Goal: Transaction & Acquisition: Book appointment/travel/reservation

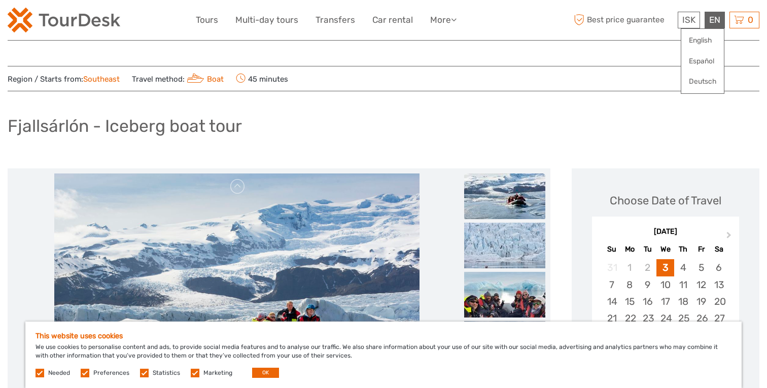
click at [712, 20] on div "EN English Español Deutsch" at bounding box center [714, 20] width 20 height 17
click at [704, 39] on link "English" at bounding box center [702, 40] width 43 height 18
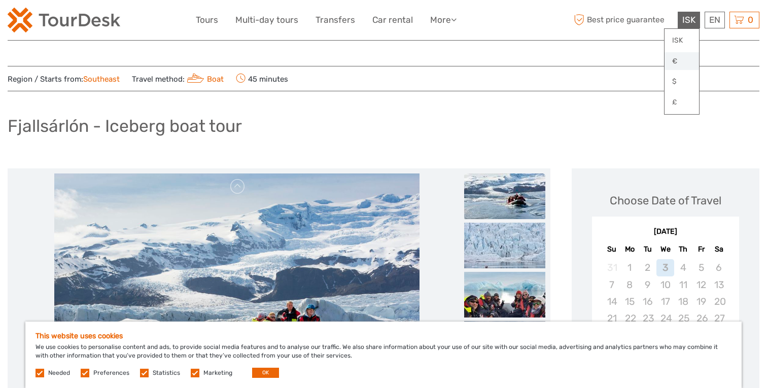
click at [679, 61] on link "€" at bounding box center [681, 61] width 34 height 18
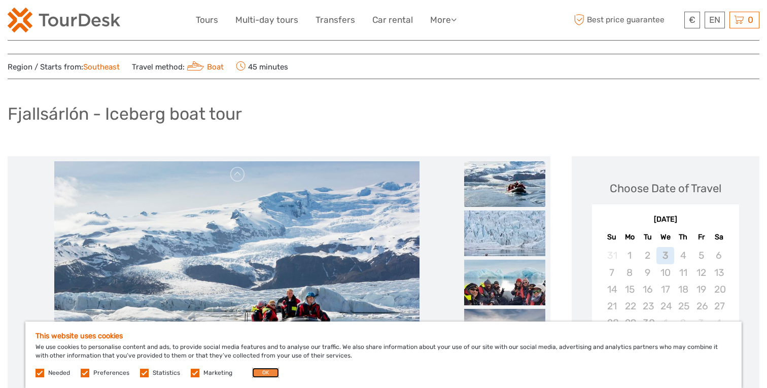
click at [266, 374] on button "OK" at bounding box center [265, 373] width 27 height 10
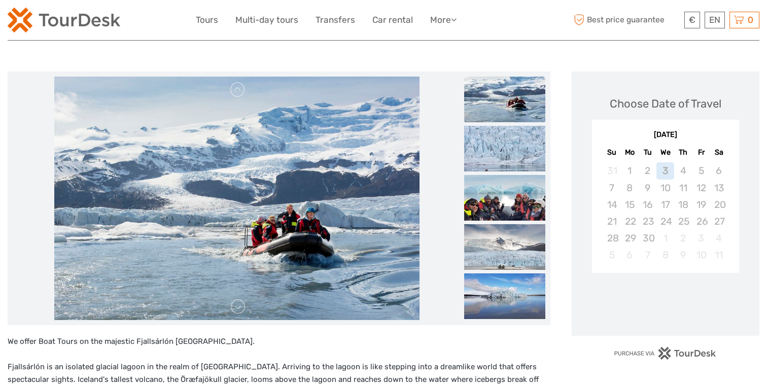
scroll to position [100, 0]
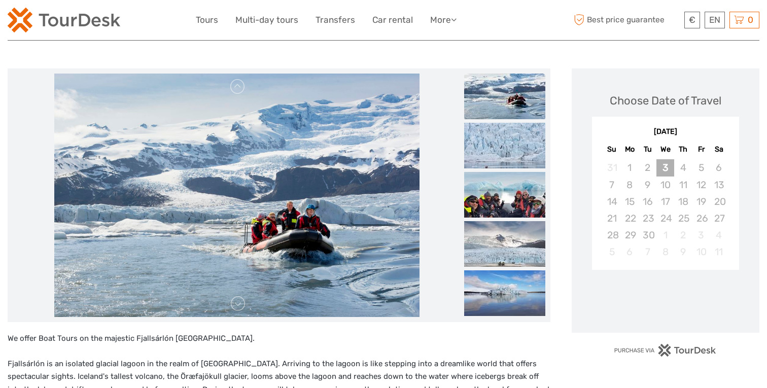
click at [669, 164] on div "3" at bounding box center [665, 167] width 18 height 17
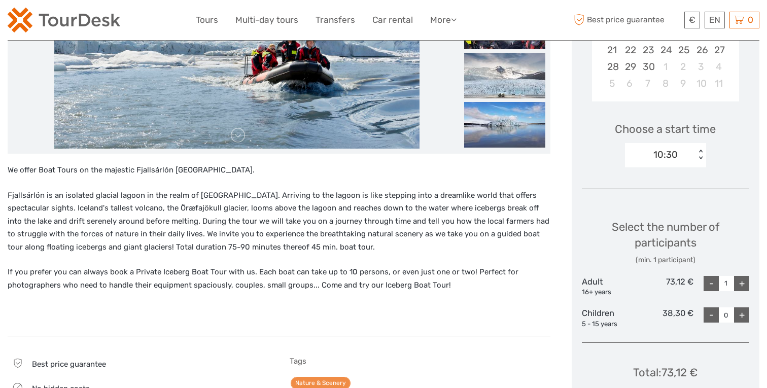
scroll to position [280, 0]
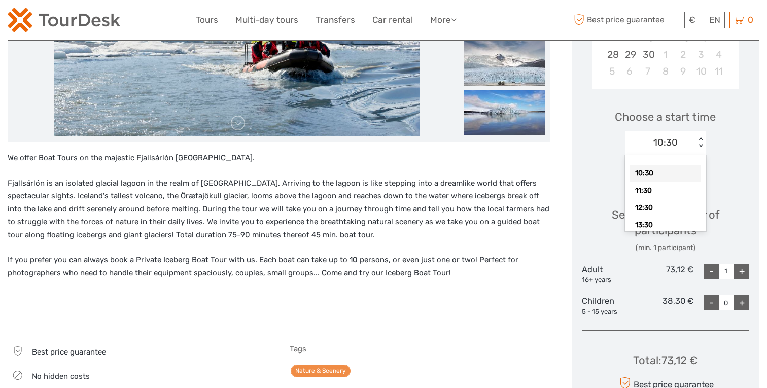
click at [700, 146] on div "< >" at bounding box center [700, 142] width 9 height 11
click at [701, 145] on div "< >" at bounding box center [700, 142] width 9 height 11
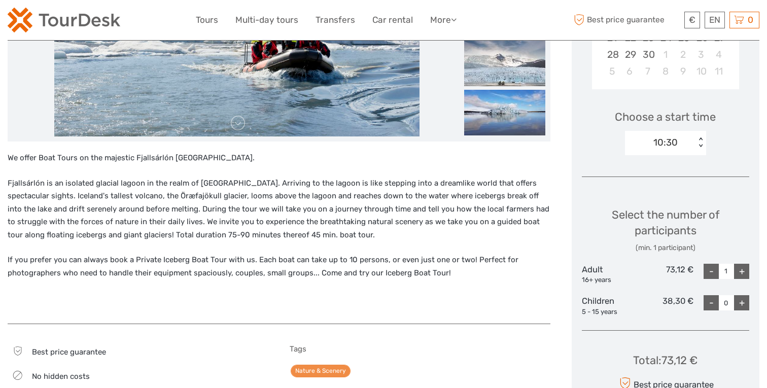
click at [701, 145] on div "< >" at bounding box center [700, 142] width 9 height 11
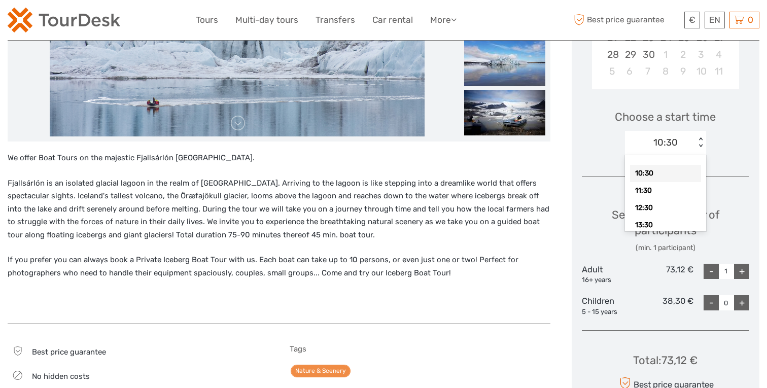
click at [701, 145] on div "< >" at bounding box center [700, 142] width 9 height 11
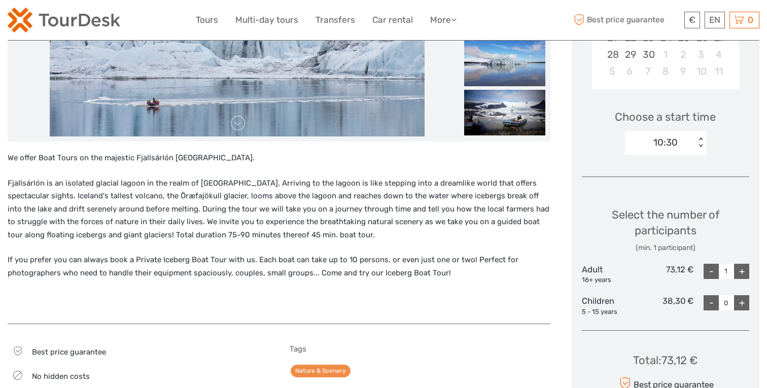
click at [701, 145] on div "< >" at bounding box center [700, 142] width 9 height 11
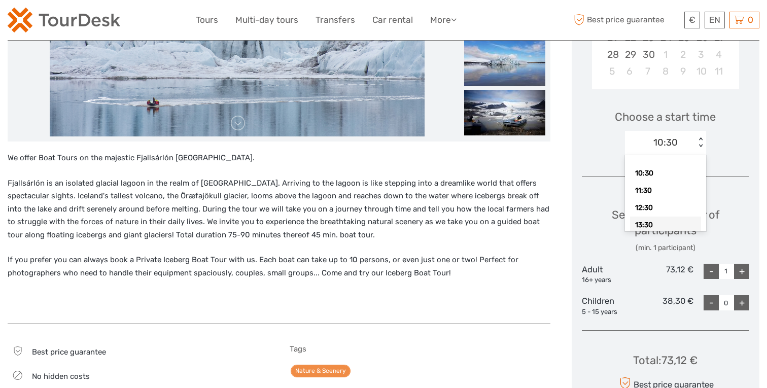
click at [645, 222] on div "13:30" at bounding box center [665, 225] width 71 height 17
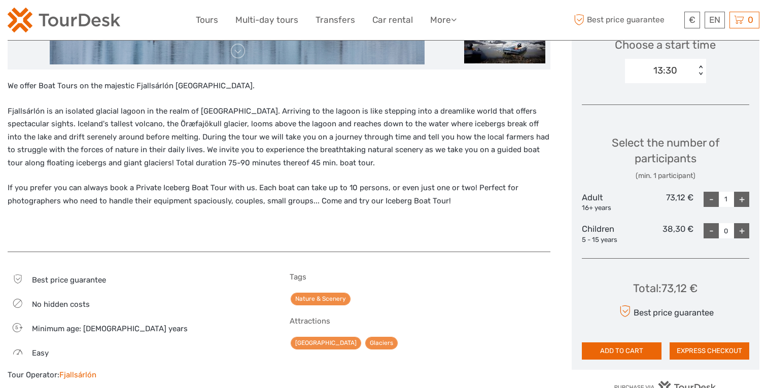
scroll to position [356, 0]
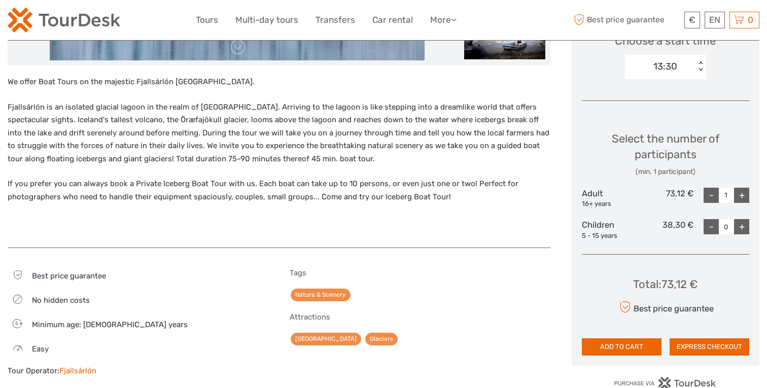
click at [742, 196] on div "+" at bounding box center [741, 195] width 15 height 15
type input "2"
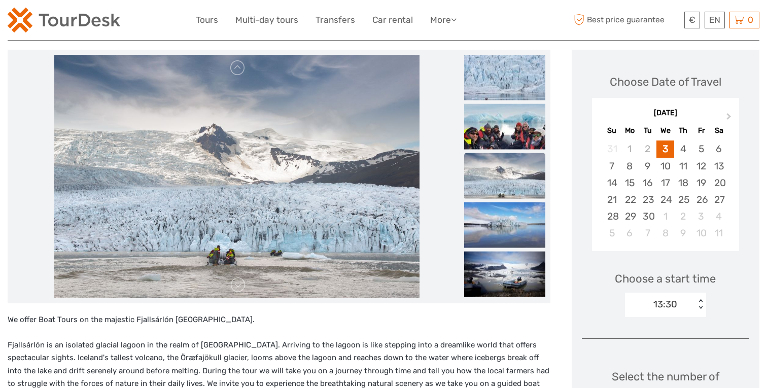
scroll to position [120, 0]
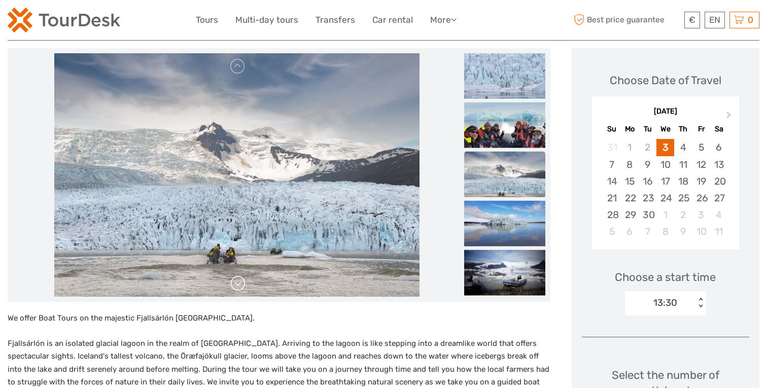
click at [238, 285] on link at bounding box center [238, 283] width 16 height 16
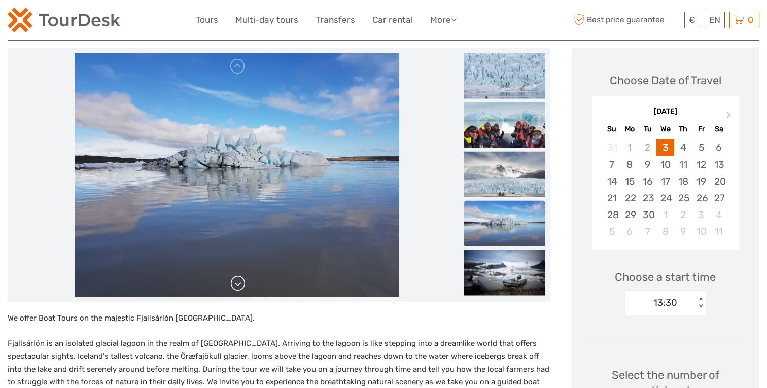
click at [238, 285] on link at bounding box center [238, 283] width 16 height 16
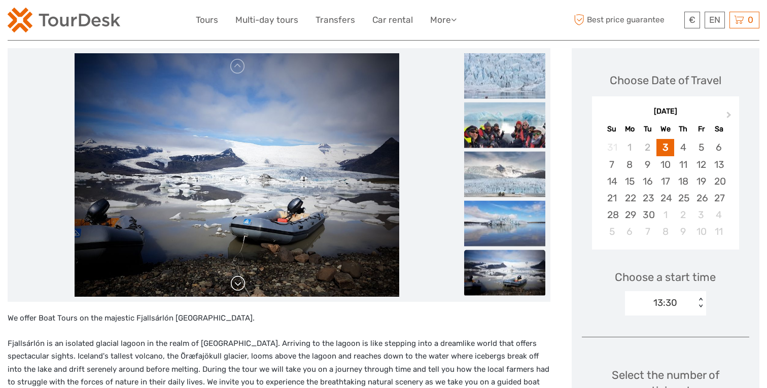
click at [238, 285] on link at bounding box center [238, 283] width 16 height 16
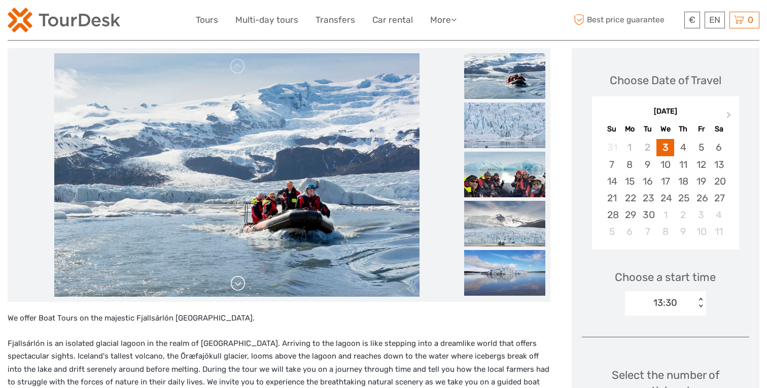
click at [238, 285] on link at bounding box center [238, 283] width 16 height 16
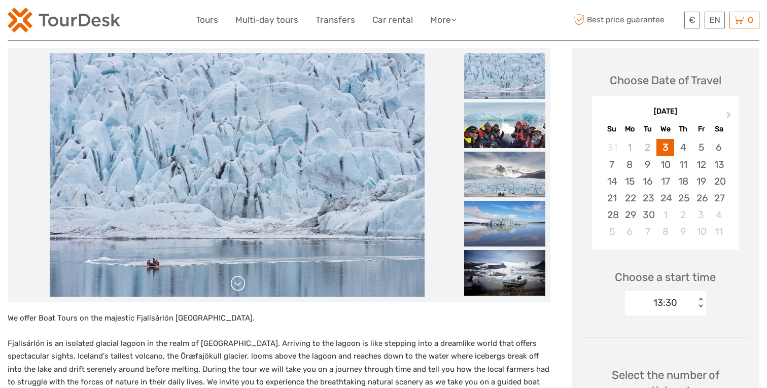
click at [238, 285] on link at bounding box center [238, 283] width 16 height 16
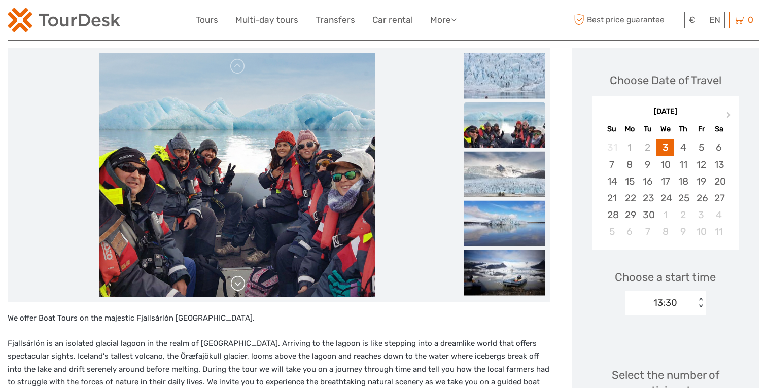
click at [238, 285] on link at bounding box center [238, 283] width 16 height 16
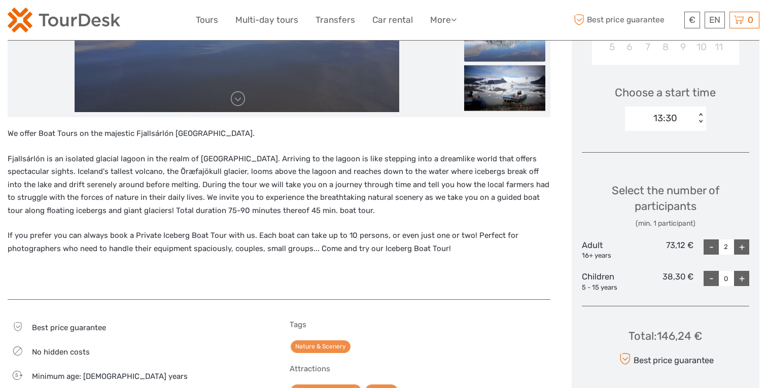
scroll to position [231, 0]
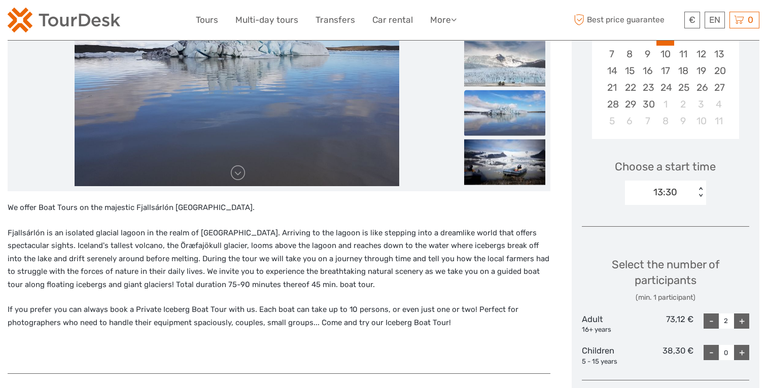
click at [701, 196] on div "< >" at bounding box center [700, 192] width 9 height 11
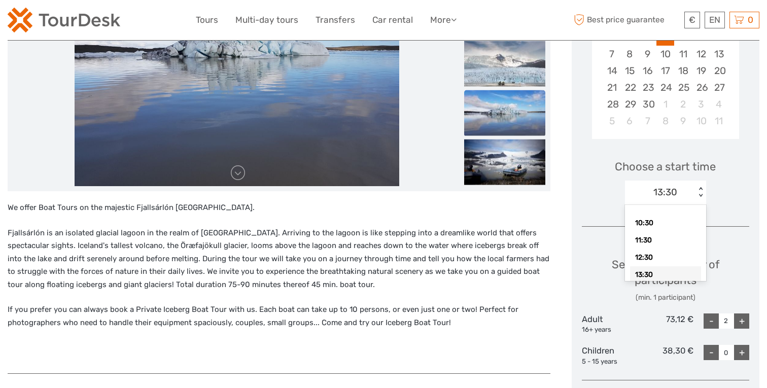
click at [701, 195] on div "< >" at bounding box center [700, 192] width 9 height 11
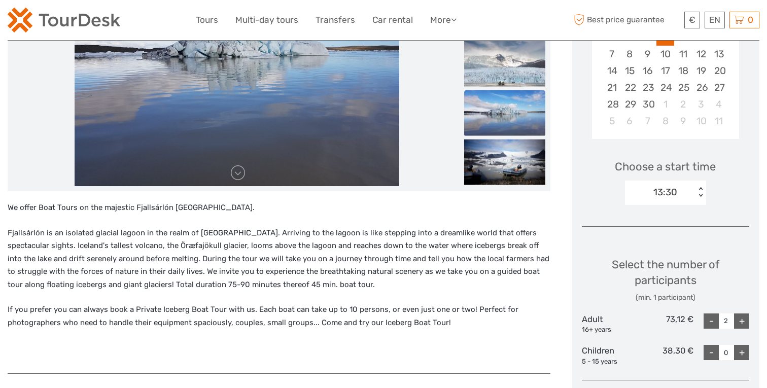
click at [701, 195] on div "< >" at bounding box center [700, 192] width 9 height 11
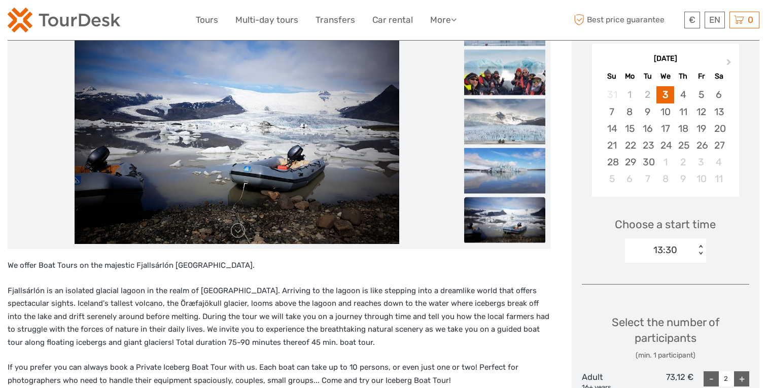
scroll to position [97, 0]
